Goal: Navigation & Orientation: Find specific page/section

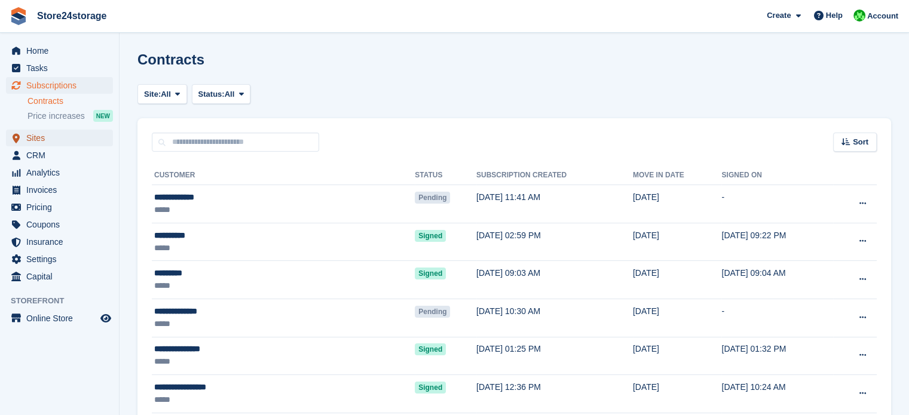
click at [65, 143] on span "Sites" at bounding box center [62, 138] width 72 height 17
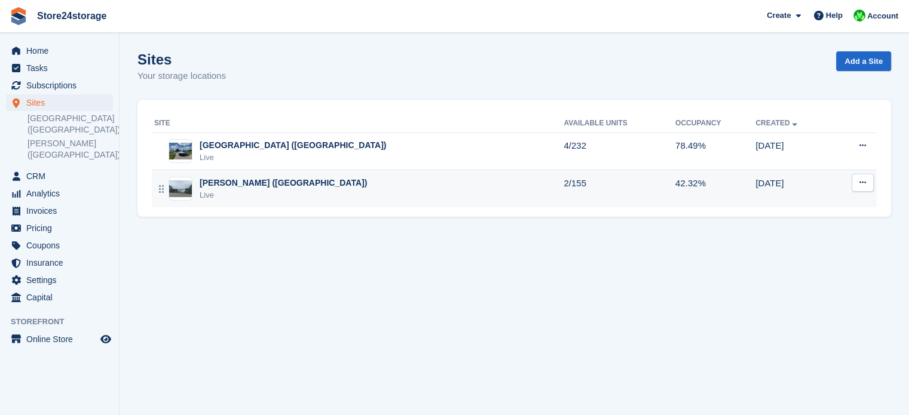
click at [249, 185] on div "[PERSON_NAME] ([GEOGRAPHIC_DATA])" at bounding box center [283, 183] width 167 height 13
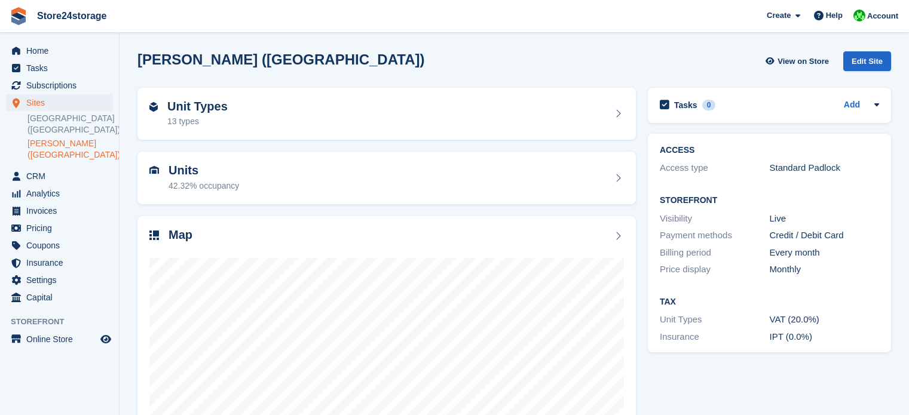
scroll to position [94, 0]
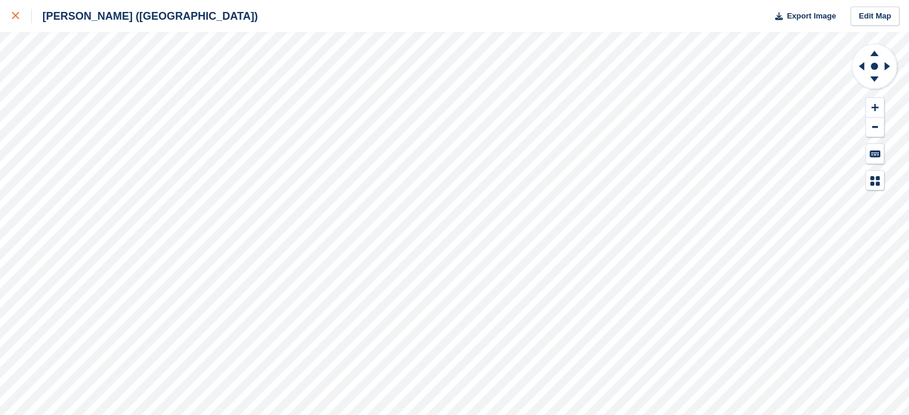
click at [13, 13] on icon at bounding box center [15, 15] width 7 height 7
